Goal: Information Seeking & Learning: Learn about a topic

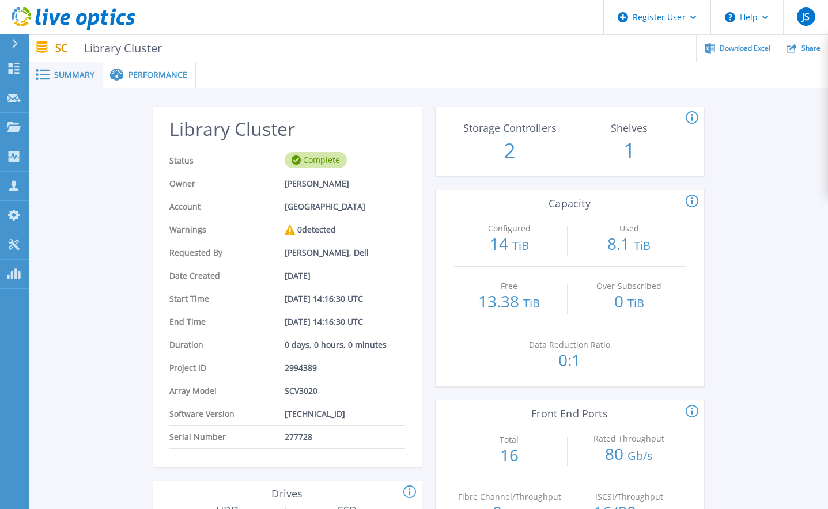
click at [69, 73] on span "Summary" at bounding box center [74, 75] width 40 height 8
click at [91, 78] on span "Summary" at bounding box center [74, 75] width 40 height 8
click at [164, 78] on span "Performance" at bounding box center [157, 75] width 59 height 8
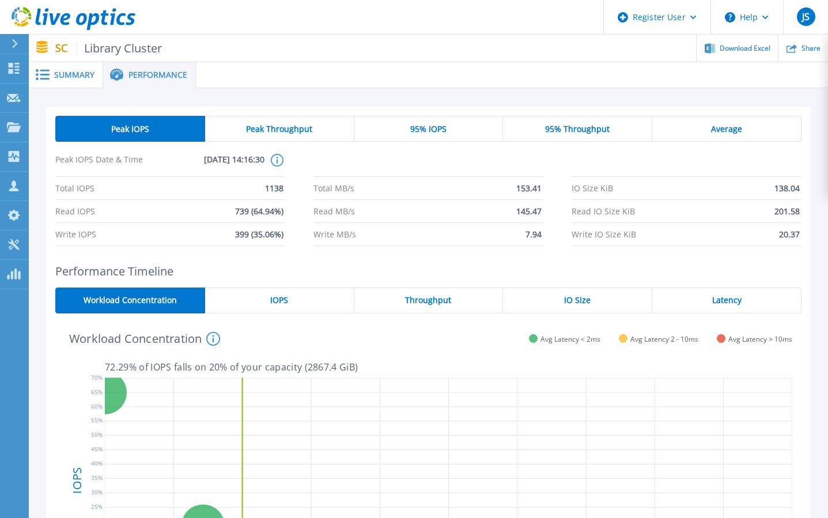
click at [718, 130] on span "Average" at bounding box center [726, 128] width 31 height 9
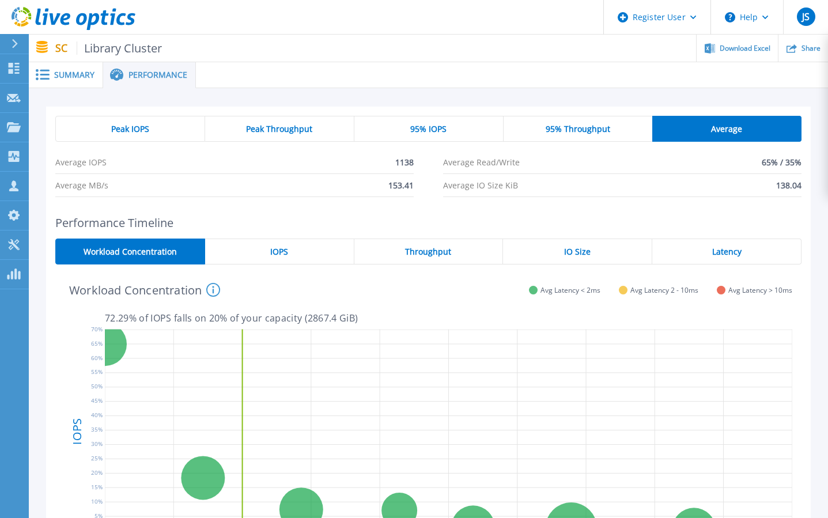
click at [163, 136] on div "Peak IOPS" at bounding box center [130, 129] width 150 height 26
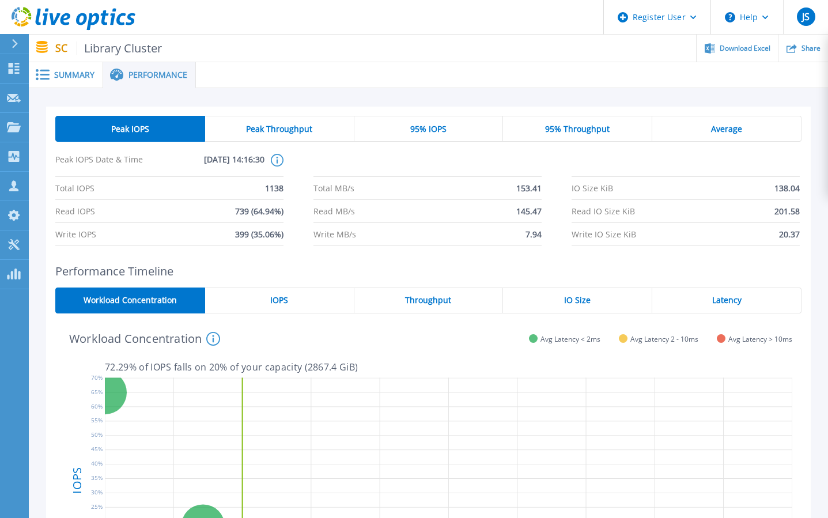
click at [765, 116] on div "Average" at bounding box center [726, 129] width 149 height 26
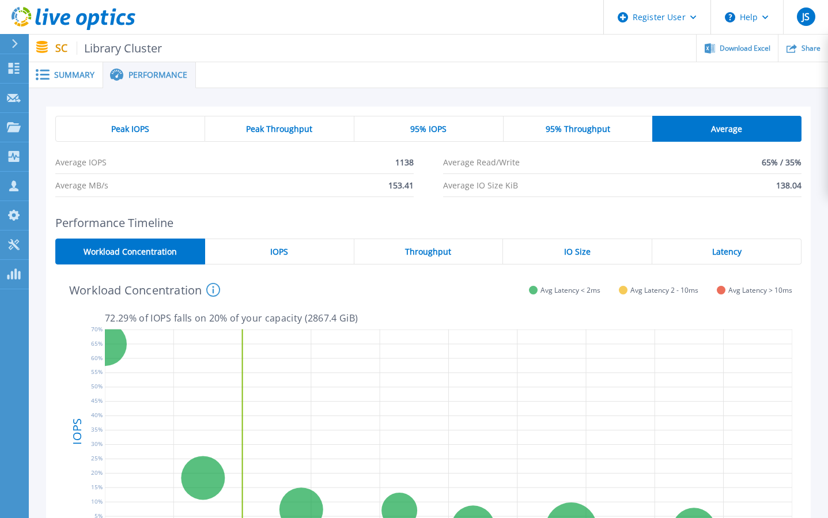
click at [599, 135] on div "95% Throughput" at bounding box center [578, 129] width 149 height 26
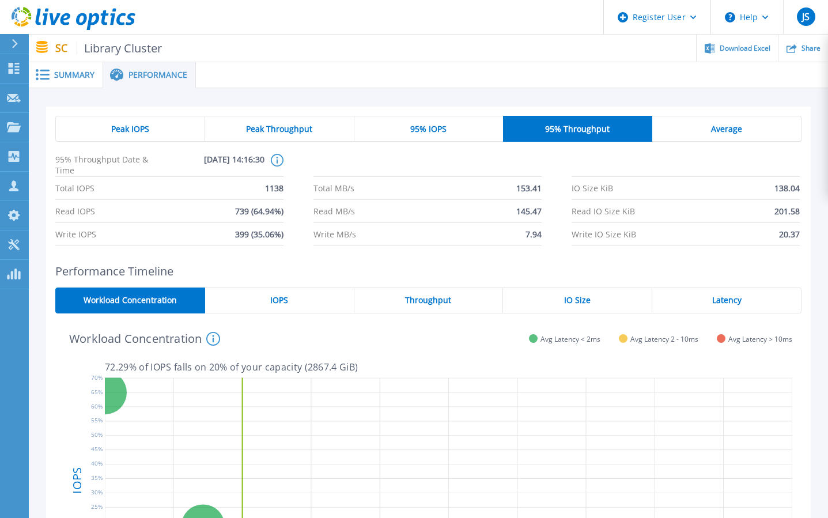
click at [429, 126] on span "95% IOPS" at bounding box center [428, 128] width 36 height 9
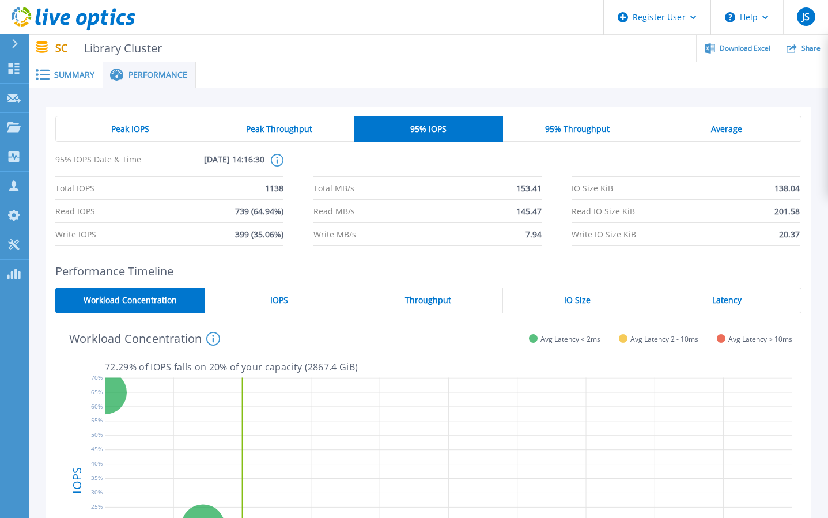
click at [275, 121] on div "Peak Throughput" at bounding box center [279, 129] width 149 height 26
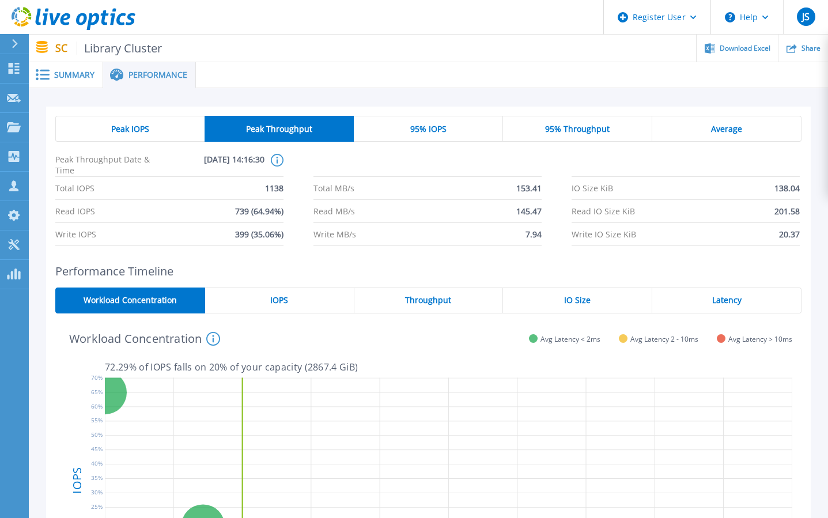
click at [286, 306] on div "IOPS" at bounding box center [279, 301] width 149 height 26
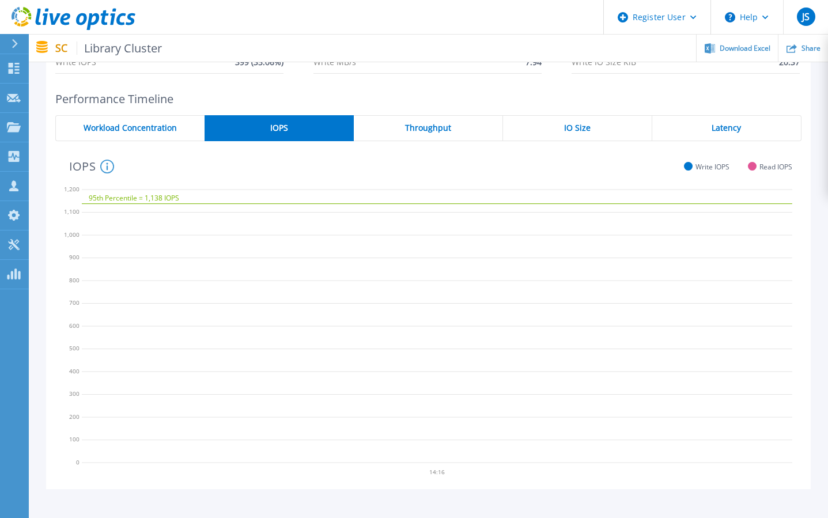
scroll to position [173, 0]
click at [440, 133] on div "Throughput" at bounding box center [428, 128] width 149 height 26
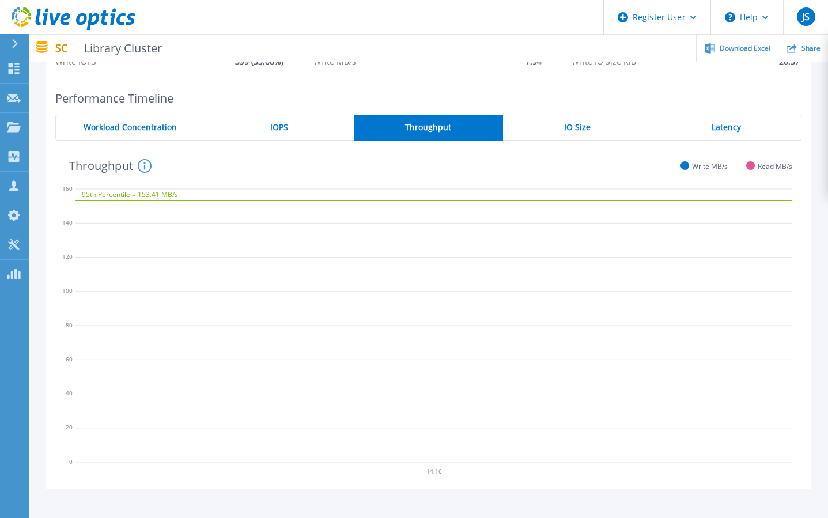
click at [597, 127] on div "IO Size" at bounding box center [577, 128] width 149 height 26
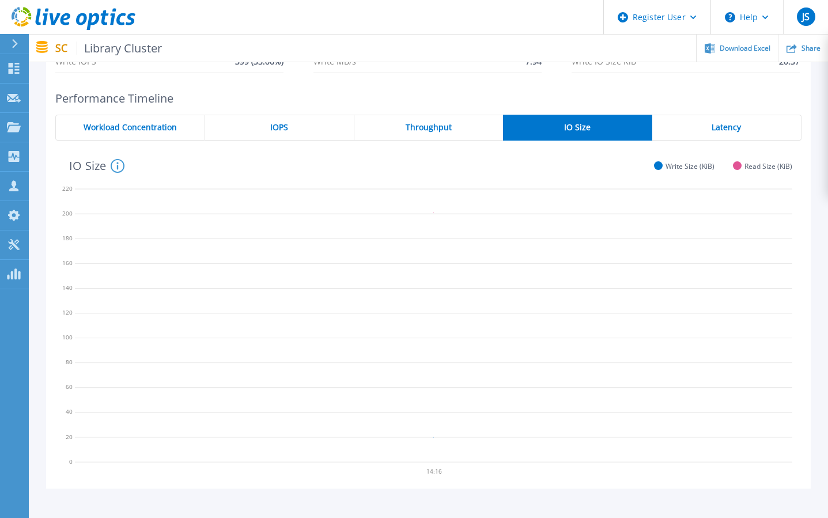
click at [689, 128] on div "Latency" at bounding box center [726, 128] width 149 height 26
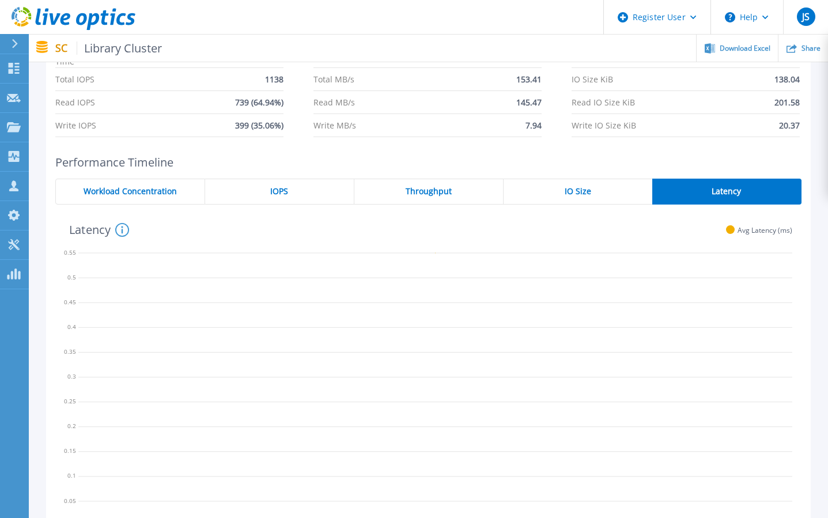
scroll to position [0, 0]
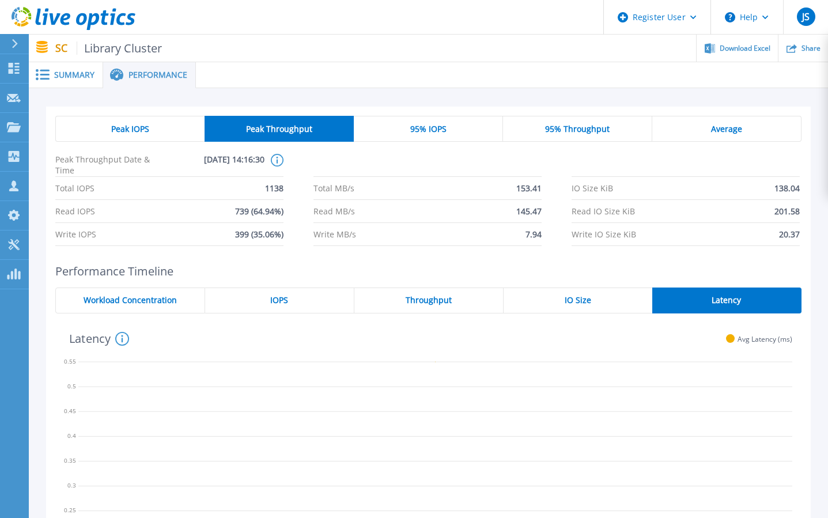
click at [230, 28] on header "Register User Help JS Dell User [PERSON_NAME] [PERSON_NAME][EMAIL_ADDRESS][PERS…" at bounding box center [414, 17] width 828 height 35
